Goal: Find specific page/section: Find specific page/section

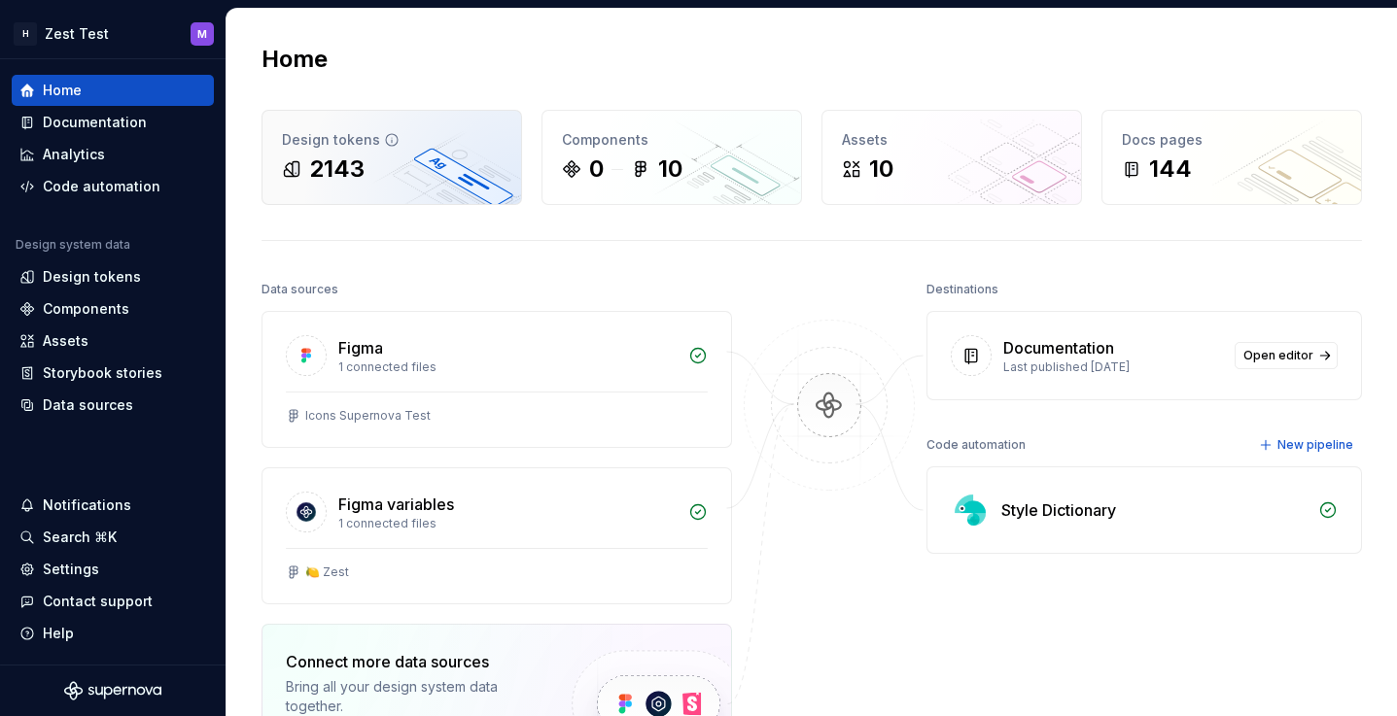
click at [361, 156] on div "2143" at bounding box center [336, 169] width 55 height 31
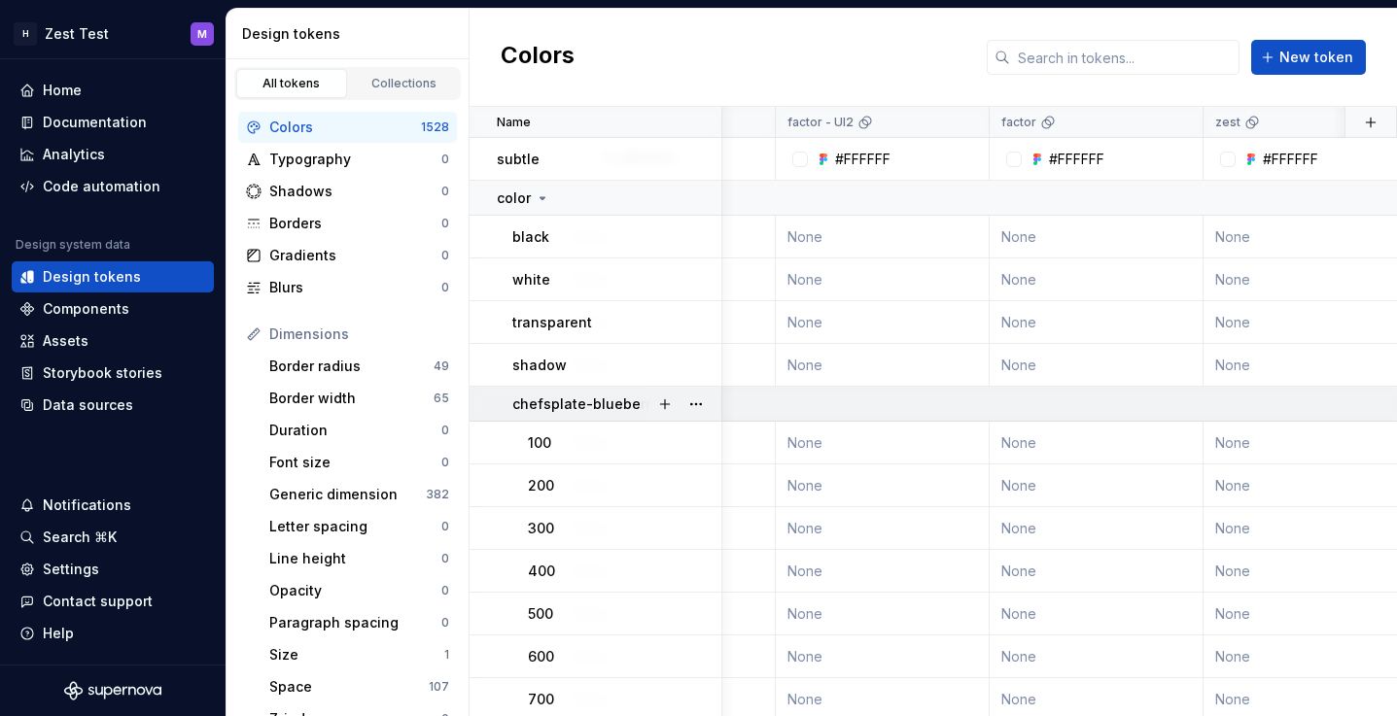
scroll to position [0, 404]
